Goal: Navigation & Orientation: Understand site structure

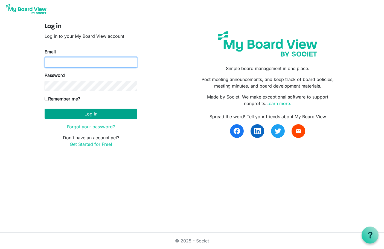
type input "judith.knelsen@silentpartnersoftware.com"
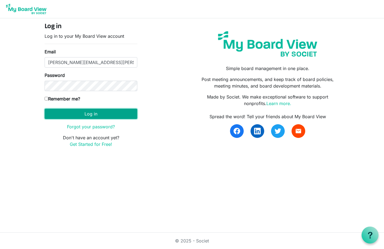
click at [83, 110] on button "Log in" at bounding box center [91, 114] width 93 height 10
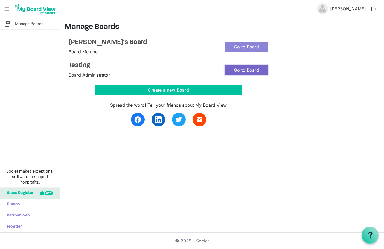
click at [242, 68] on link "Go to Board" at bounding box center [247, 70] width 44 height 10
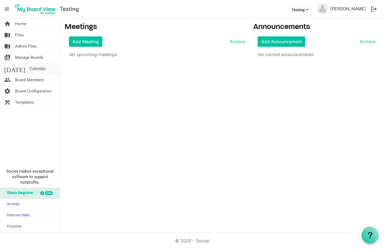
click at [33, 67] on link "today Calendar" at bounding box center [30, 68] width 60 height 11
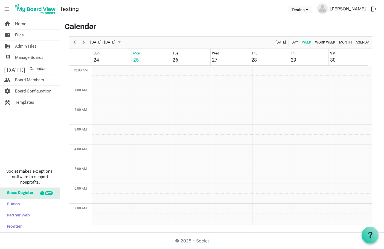
scroll to position [177, 0]
click at [198, 189] on td "Week of August 25, 2025" at bounding box center [192, 189] width 40 height 10
click at [228, 97] on td "Week of August 25, 2025" at bounding box center [232, 100] width 40 height 10
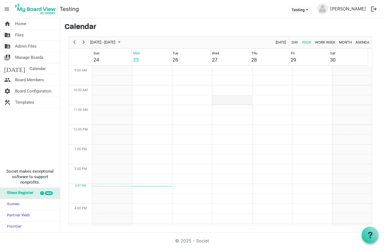
click at [231, 97] on td "Week of August 25, 2025" at bounding box center [232, 100] width 40 height 10
click at [30, 81] on span "Board Members" at bounding box center [29, 79] width 29 height 11
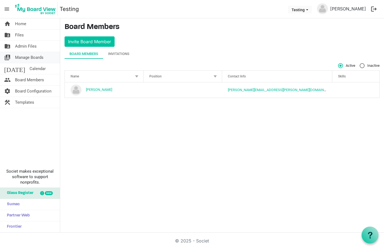
click at [38, 54] on span "Manage Boards" at bounding box center [29, 57] width 28 height 11
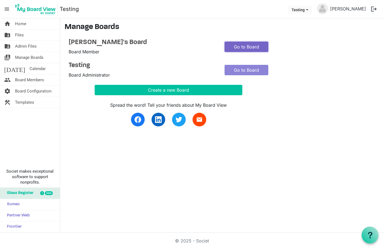
click at [241, 45] on link "Go to Board" at bounding box center [247, 47] width 44 height 10
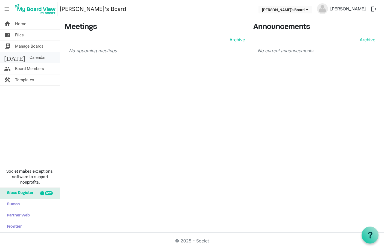
click at [30, 57] on span "Calendar" at bounding box center [38, 57] width 16 height 11
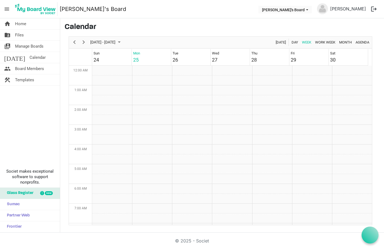
scroll to position [177, 0]
click at [193, 68] on td "Week of August 25, 2025" at bounding box center [192, 71] width 40 height 10
drag, startPoint x: 33, startPoint y: 46, endPoint x: 44, endPoint y: 42, distance: 11.5
click at [33, 46] on span "Manage Boards" at bounding box center [29, 46] width 28 height 11
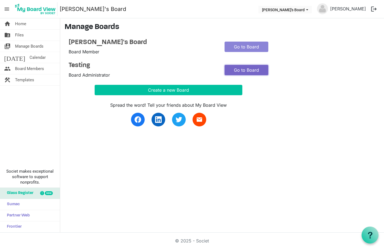
click at [254, 70] on link "Go to Board" at bounding box center [247, 70] width 44 height 10
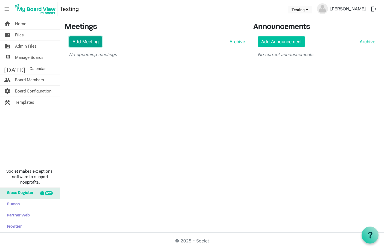
click at [89, 41] on link "Add Meeting" at bounding box center [85, 41] width 33 height 10
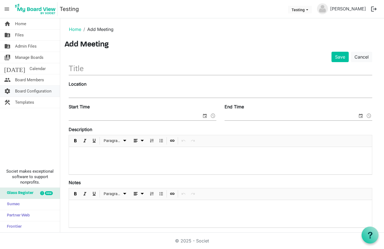
click at [39, 90] on span "Board Configuration" at bounding box center [33, 91] width 36 height 11
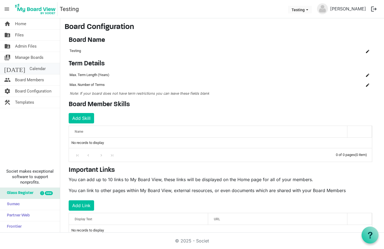
drag, startPoint x: 33, startPoint y: 68, endPoint x: 44, endPoint y: 65, distance: 11.7
click at [34, 68] on link "today Calendar" at bounding box center [30, 68] width 60 height 11
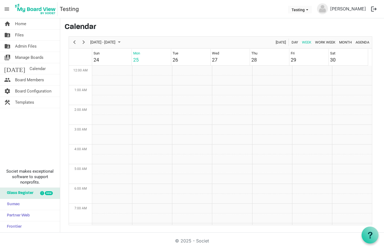
scroll to position [177, 0]
click at [203, 89] on td "Week of August 25, 2025" at bounding box center [192, 90] width 40 height 10
click at [200, 78] on td "Week of August 25, 2025" at bounding box center [192, 81] width 40 height 10
drag, startPoint x: 192, startPoint y: 81, endPoint x: 176, endPoint y: 78, distance: 16.4
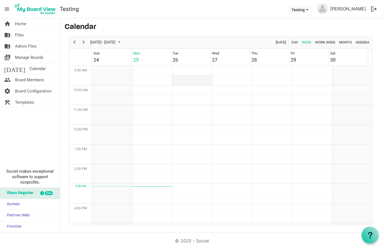
click at [176, 78] on td "Week of August 25, 2025" at bounding box center [192, 81] width 40 height 10
click at [39, 101] on link "construction Templates" at bounding box center [30, 102] width 60 height 11
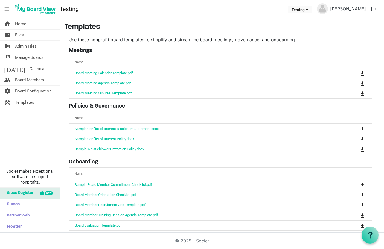
scroll to position [6, 0]
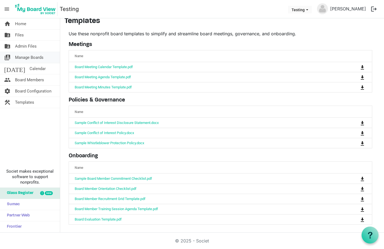
click at [35, 56] on span "Manage Boards" at bounding box center [29, 57] width 28 height 11
